Goal: Register for event/course

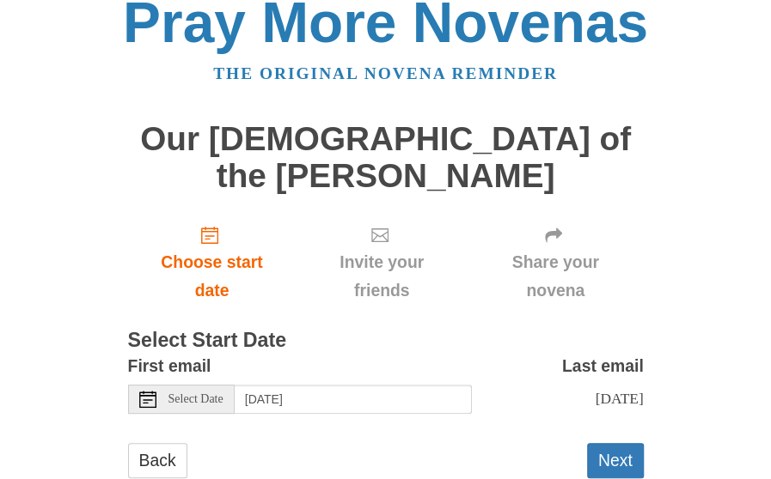
scroll to position [34, 0]
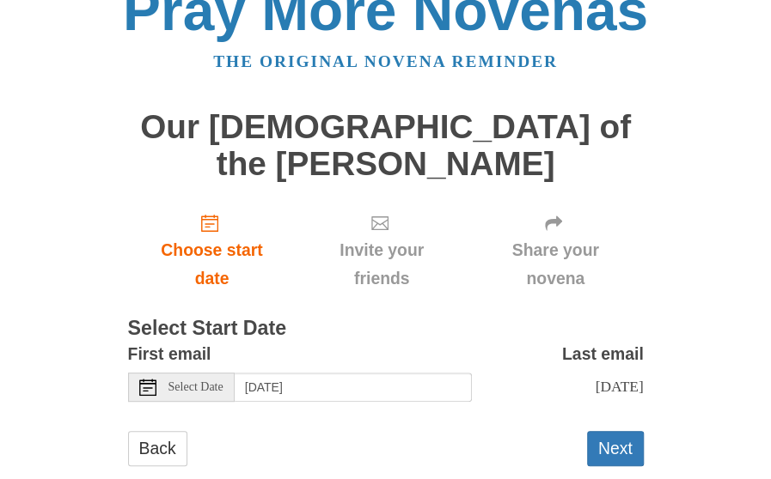
click at [210, 381] on span "Select Date" at bounding box center [195, 387] width 55 height 12
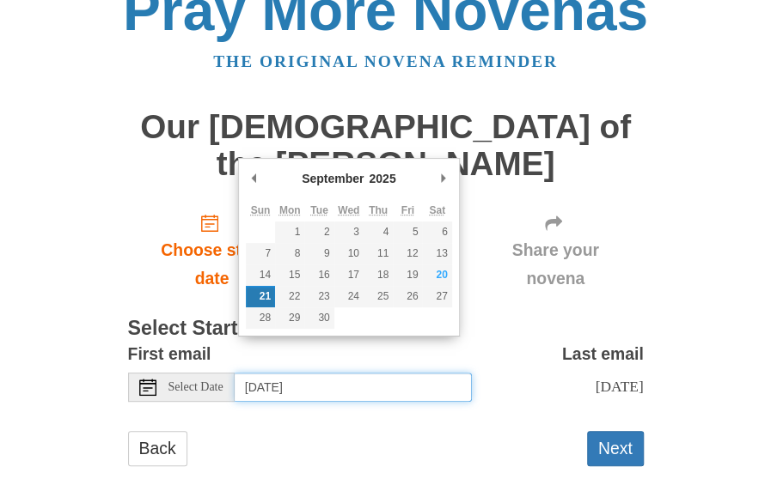
click at [303, 373] on input "[DATE]" at bounding box center [353, 387] width 237 height 29
click at [198, 199] on link "Choose start date" at bounding box center [212, 250] width 168 height 102
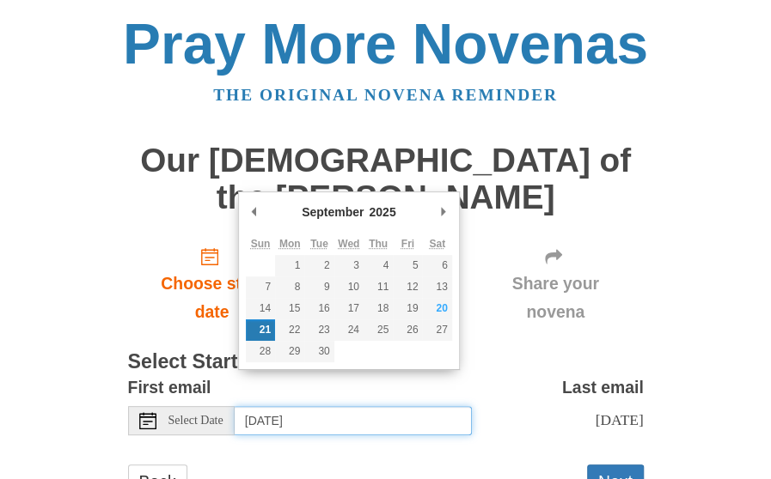
click at [404, 406] on input "[DATE]" at bounding box center [353, 420] width 237 height 29
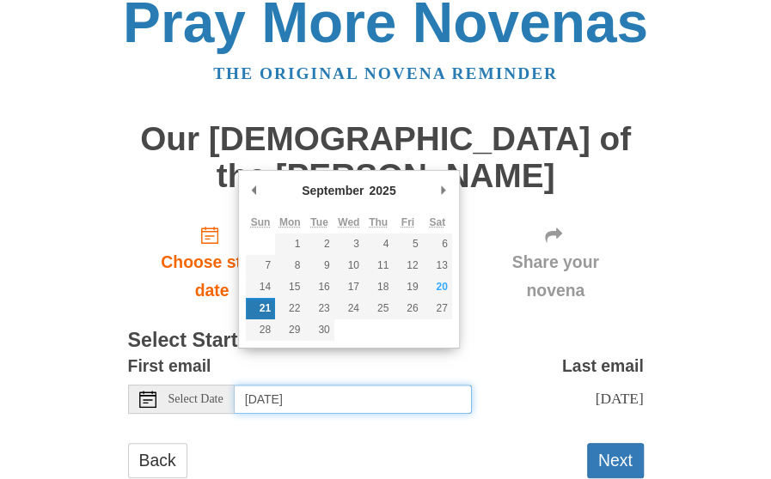
scroll to position [34, 0]
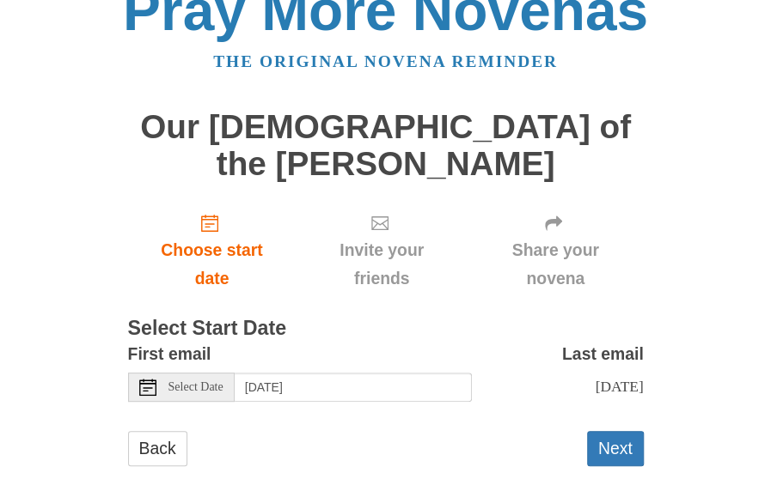
click at [258, 431] on div "Back Next" at bounding box center [385, 457] width 515 height 52
click at [618, 431] on button "Next" at bounding box center [615, 448] width 57 height 35
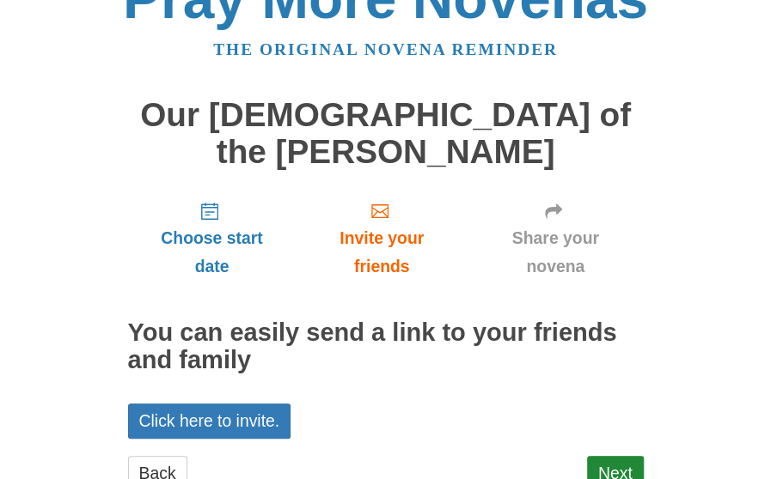
scroll to position [70, 0]
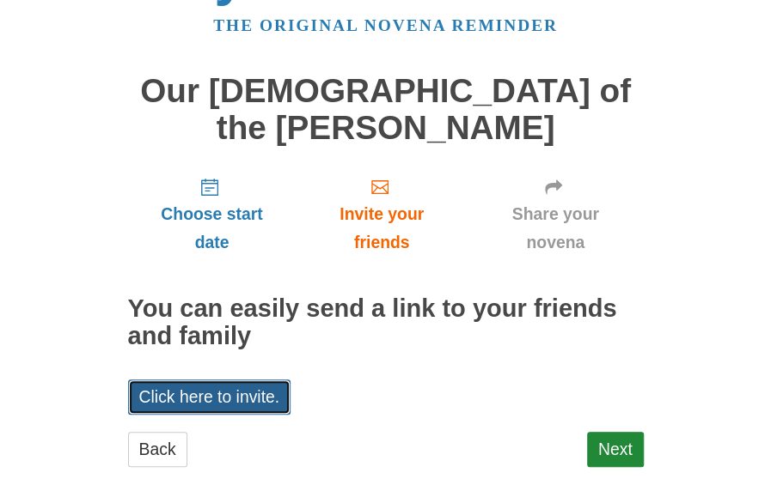
click at [237, 380] on link "Click here to invite." at bounding box center [209, 397] width 163 height 35
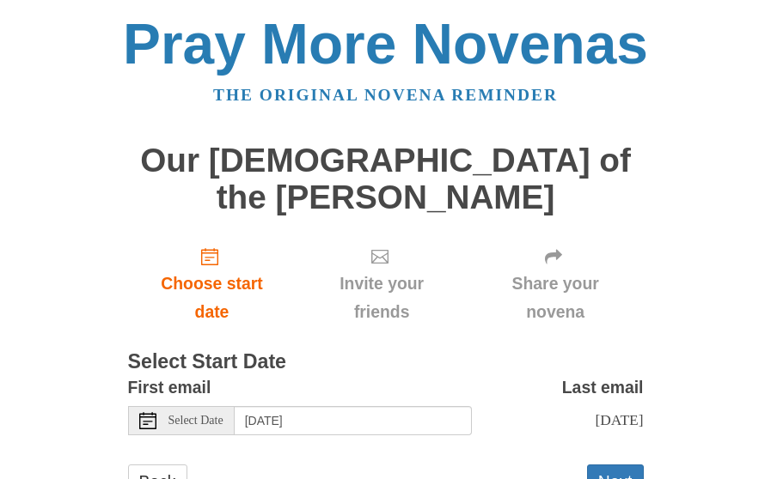
scroll to position [34, 0]
